Goal: Information Seeking & Learning: Find specific fact

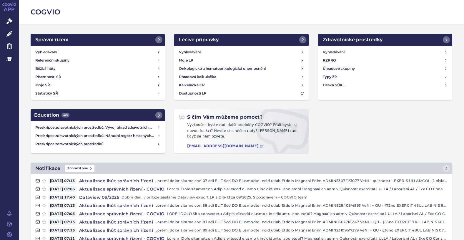
click at [386, 126] on div "Správní řízení Vyhledávání Referenční skupiny Běžící lhůty Písemnosti SŘ Moje S…" at bounding box center [241, 98] width 431 height 129
click at [47, 48] on link "Vyhledávání" at bounding box center [98, 52] width 130 height 8
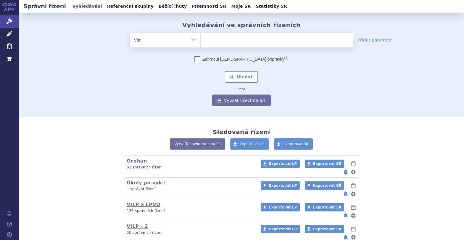
click at [241, 42] on ul at bounding box center [277, 39] width 153 height 12
click at [201, 42] on select at bounding box center [200, 39] width 0 height 15
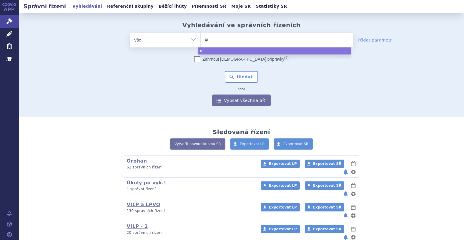
type input "qin"
type input "qinl"
type input "qinlo"
type input "qinloc"
type input "[MEDICAL_DATA]"
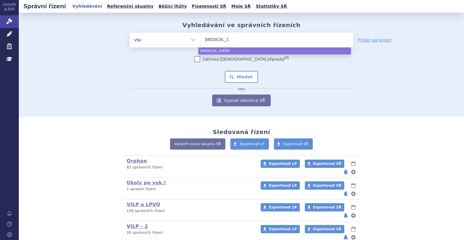
select select "[MEDICAL_DATA]"
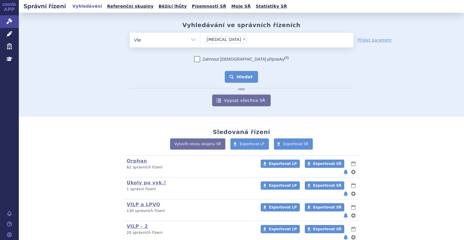
click at [238, 75] on button "Hledat" at bounding box center [241, 77] width 33 height 12
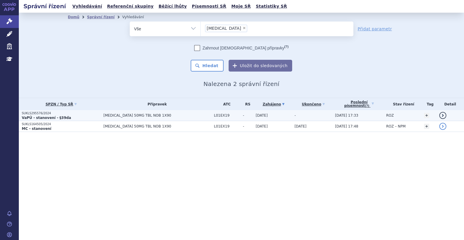
click at [70, 117] on p "VaPÚ - stanovení - §39da" at bounding box center [61, 117] width 79 height 5
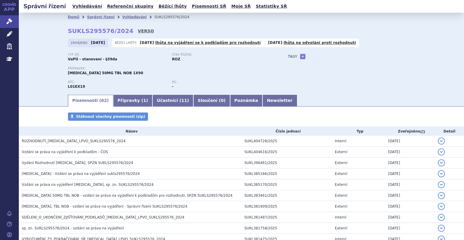
click at [138, 31] on link "VERSO" at bounding box center [146, 31] width 16 height 6
